Goal: Find contact information: Find contact information

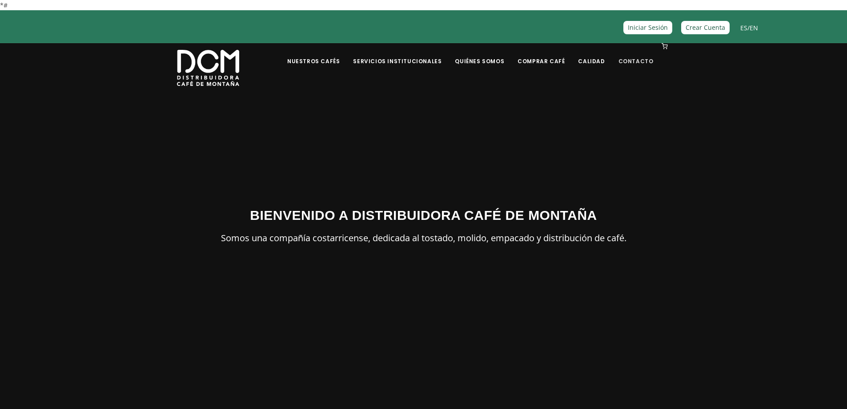
click at [629, 60] on link "Contacto" at bounding box center [636, 54] width 46 height 21
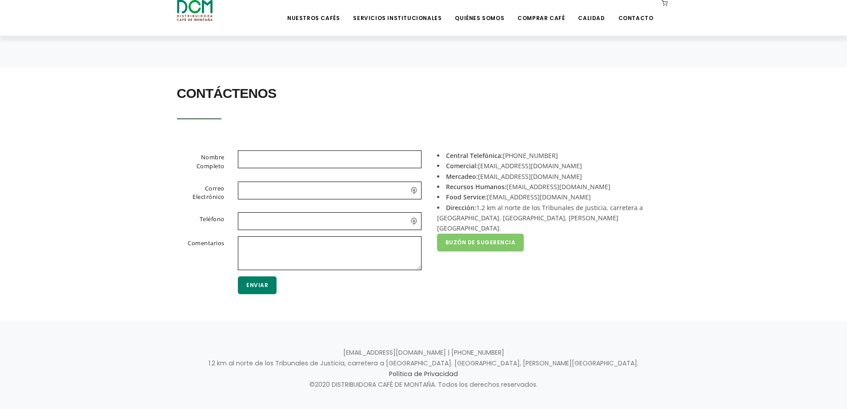
scroll to position [167, 0]
